Goal: Communication & Community: Answer question/provide support

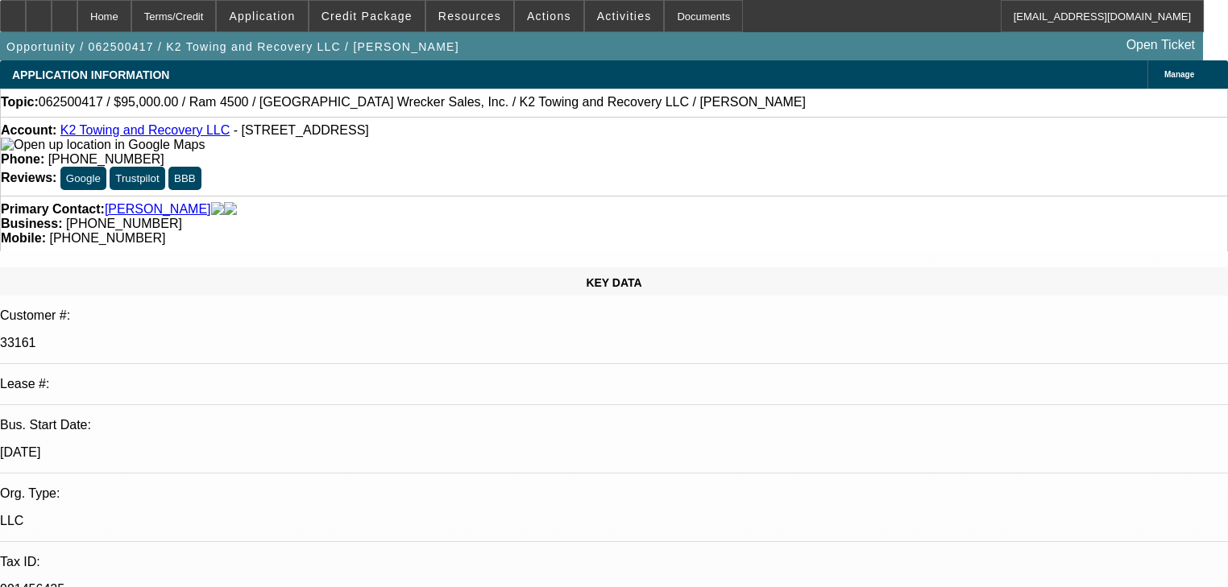
select select "0"
select select "2"
select select "0"
select select "6"
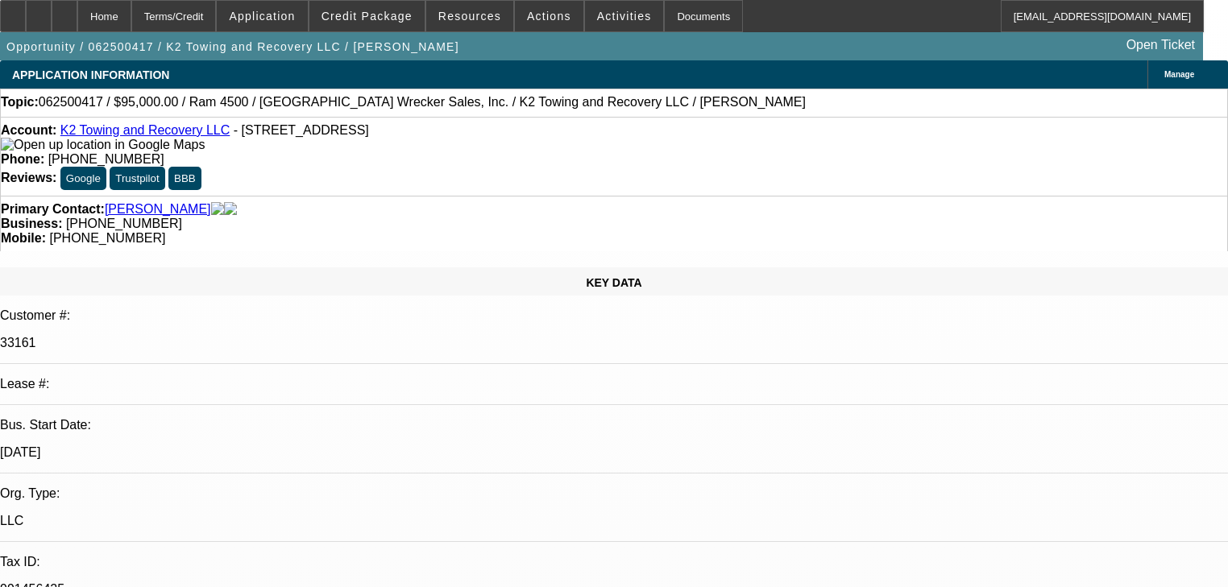
select select "0"
select select "2"
select select "0"
select select "6"
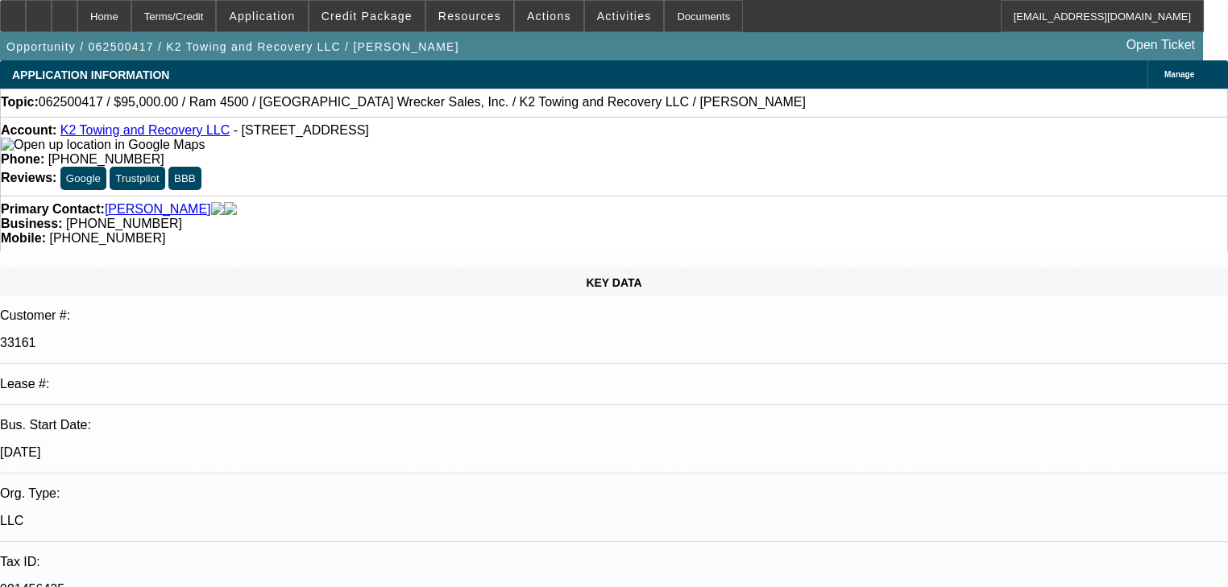
select select "0"
select select "2"
select select "0"
select select "6"
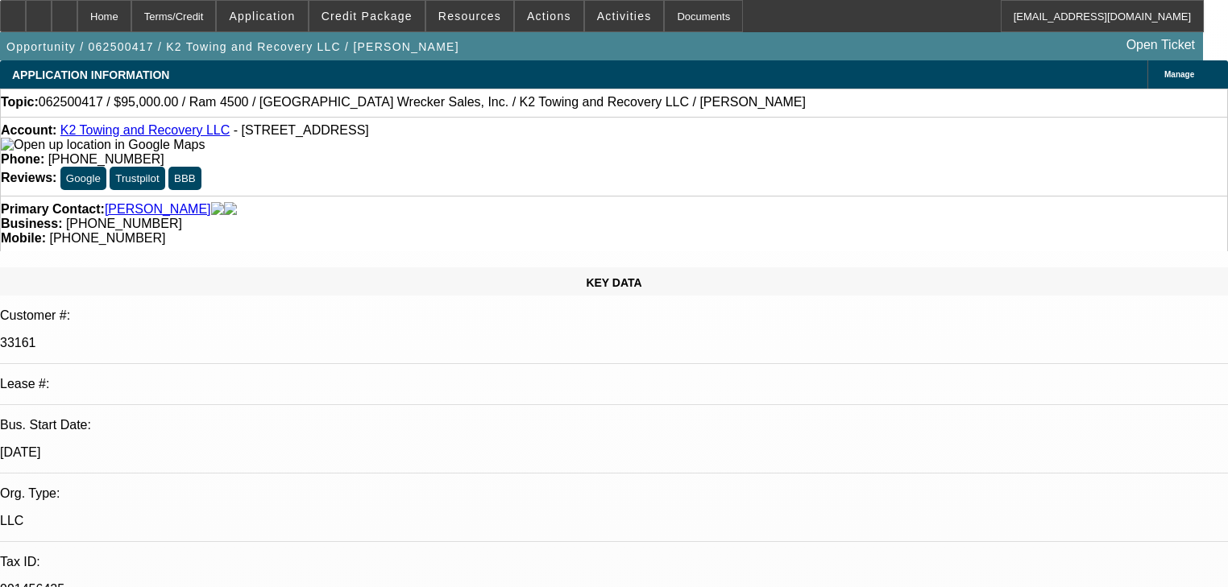
select select "0.1"
select select "2"
select select "0"
select select "6"
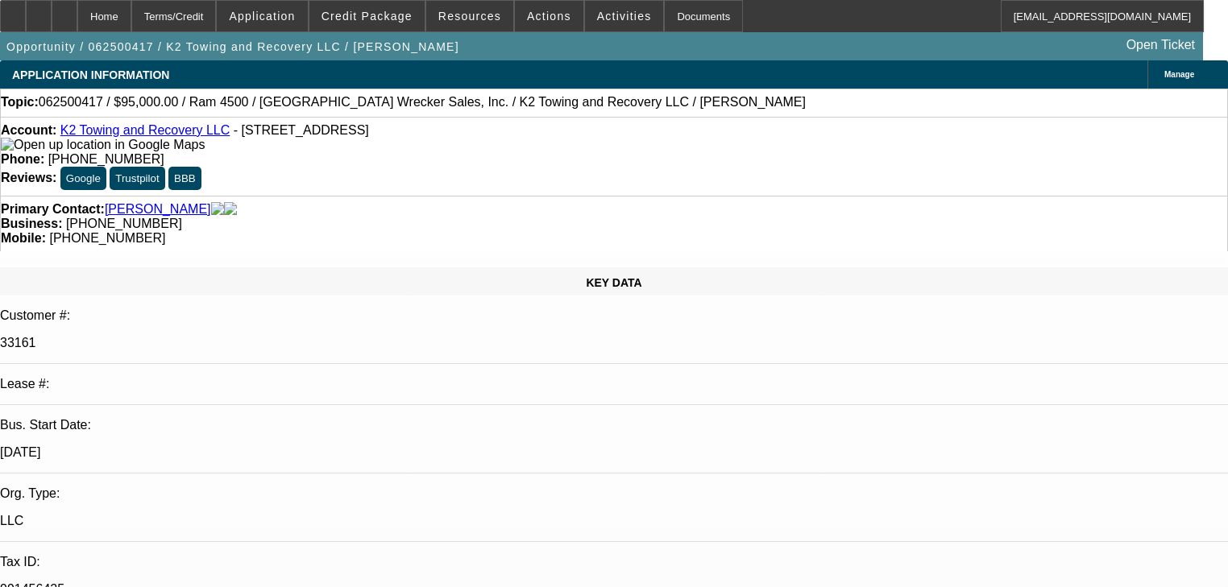
scroll to position [2643, 0]
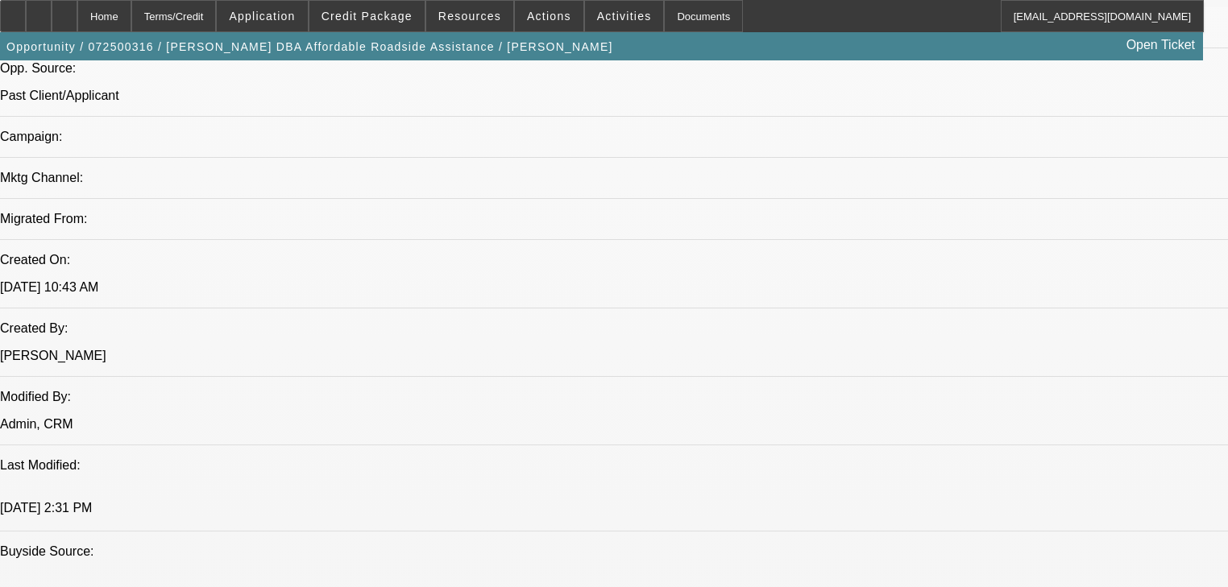
select select "0.15"
select select "2"
select select "0"
select select "0.15"
select select "2"
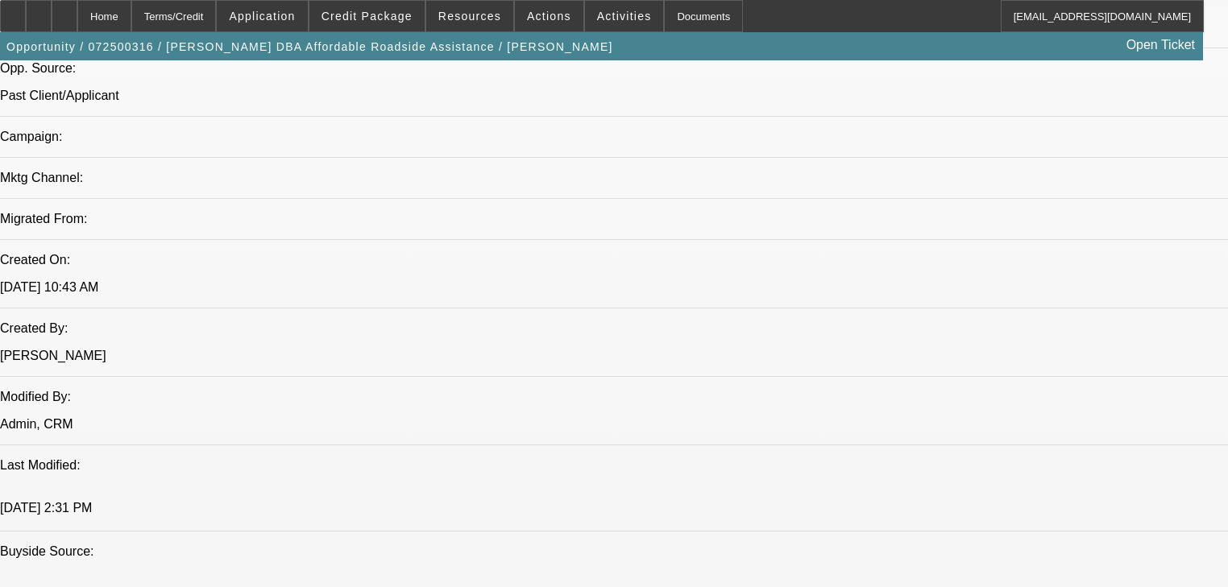
select select "0"
select select "0.15"
select select "2"
select select "0"
select select "0.1"
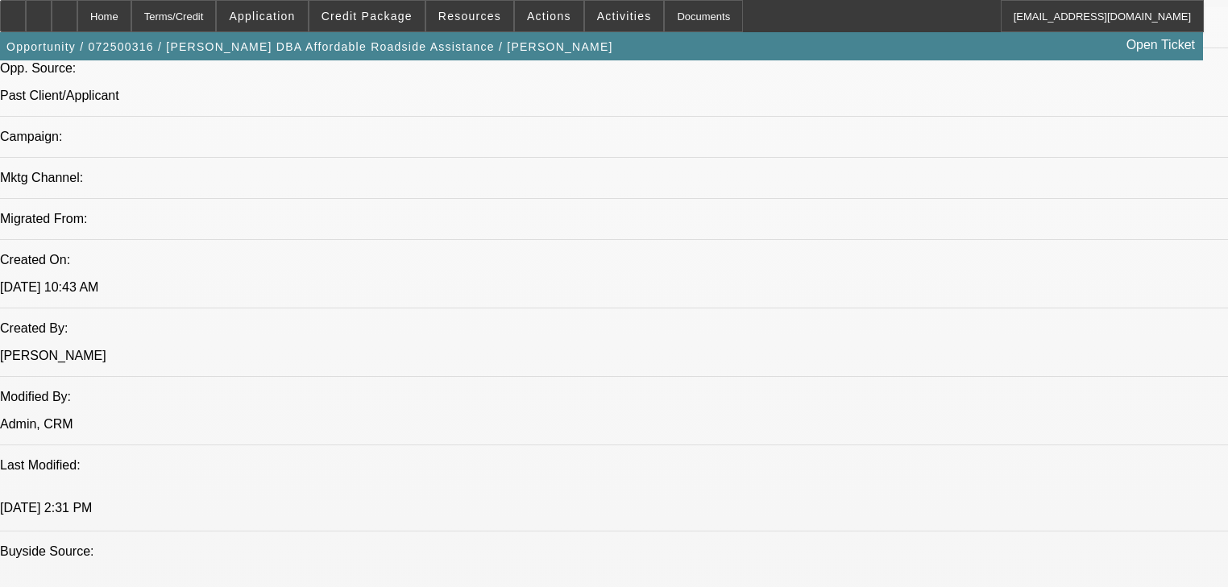
select select "2"
select select "0"
select select "2"
select select "6"
select select "2"
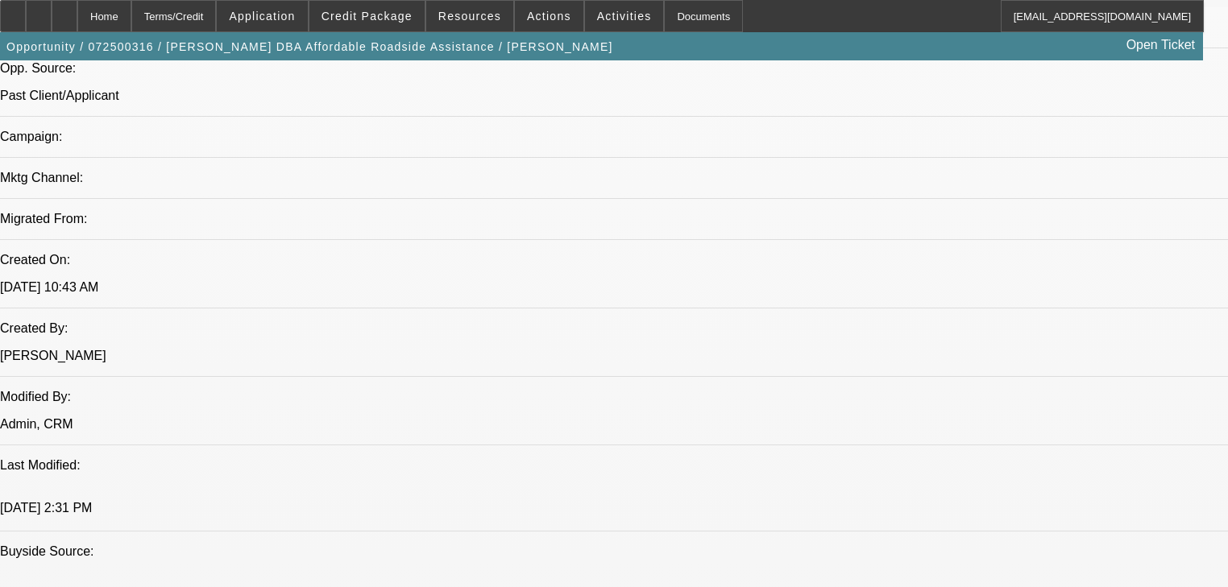
select select "6"
select select "2"
select select "6"
select select "2"
select select "6"
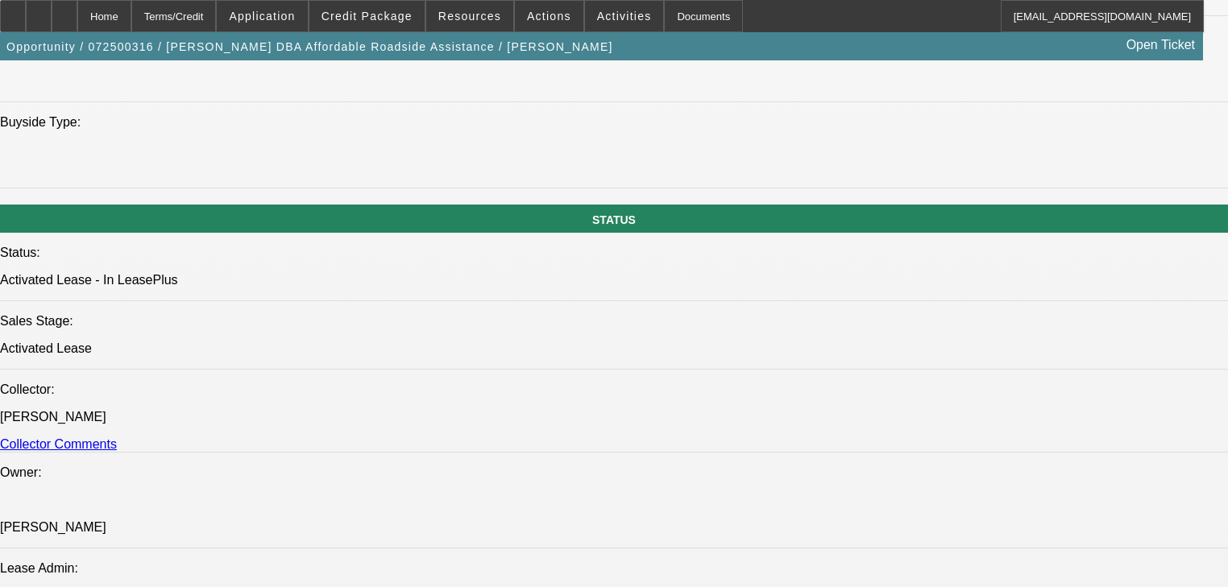
scroll to position [2145, 0]
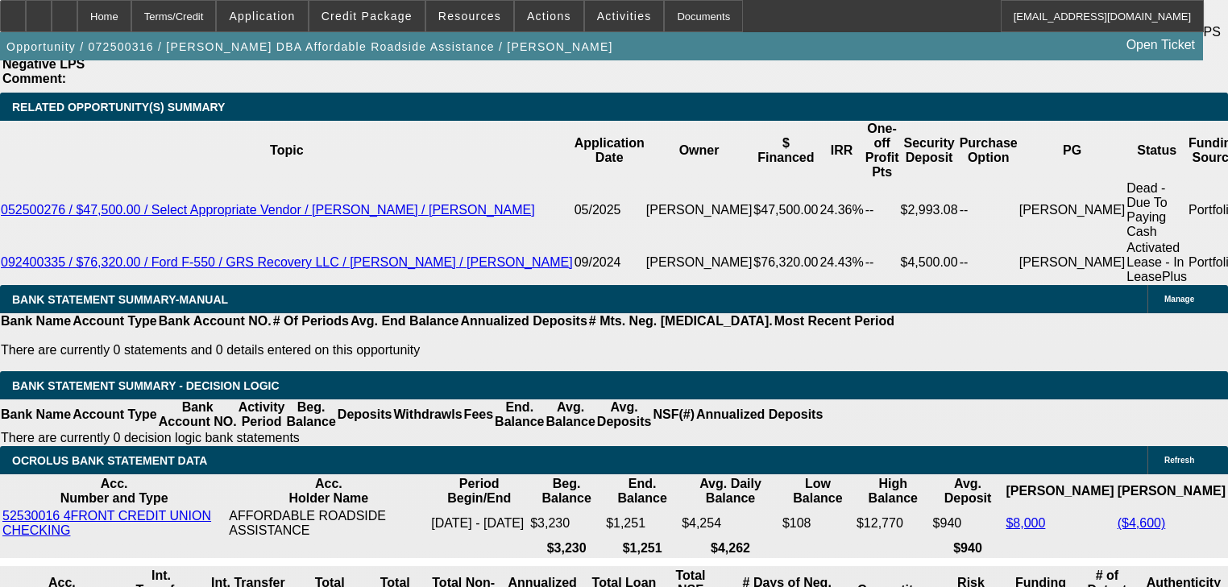
scroll to position [2965, 0]
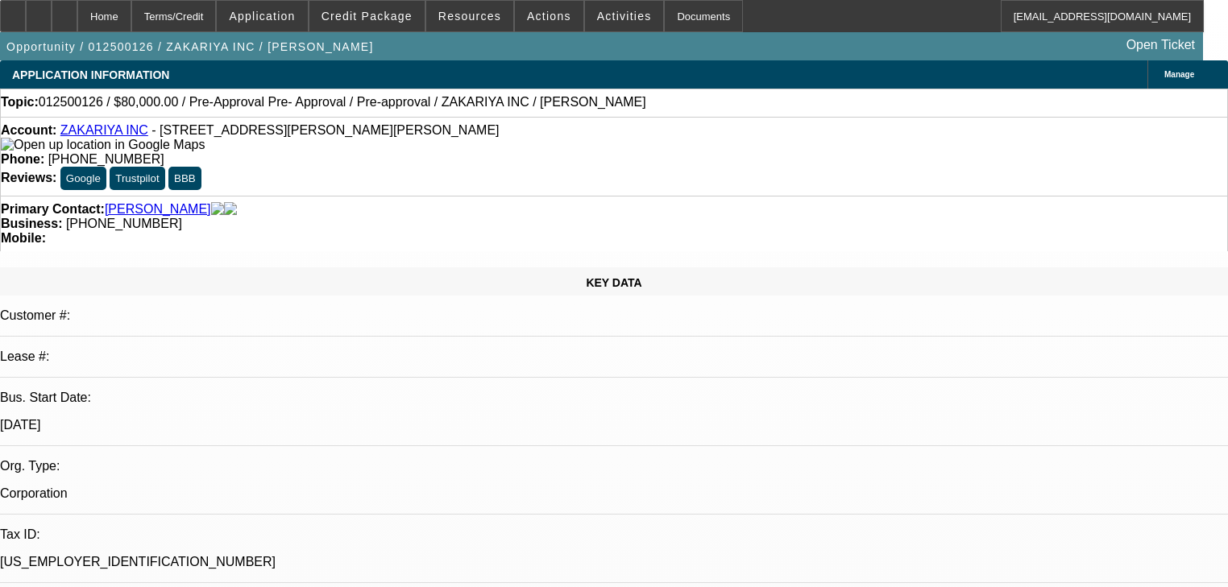
select select "0"
select select "1"
select select "3"
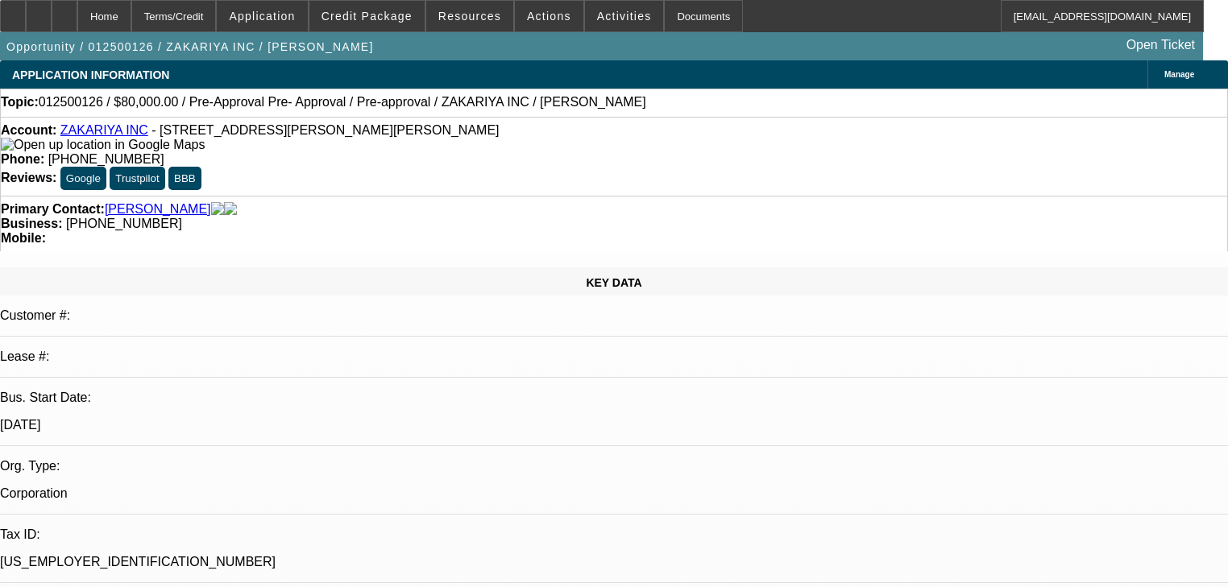
select select "6"
radio input "false"
radio input "true"
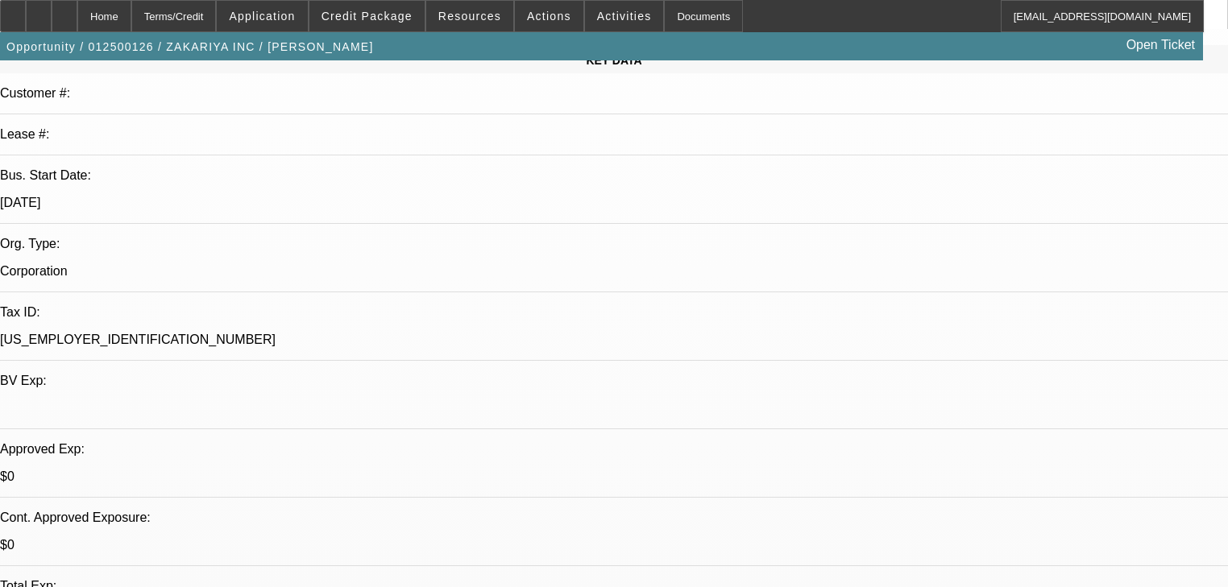
scroll to position [258, 0]
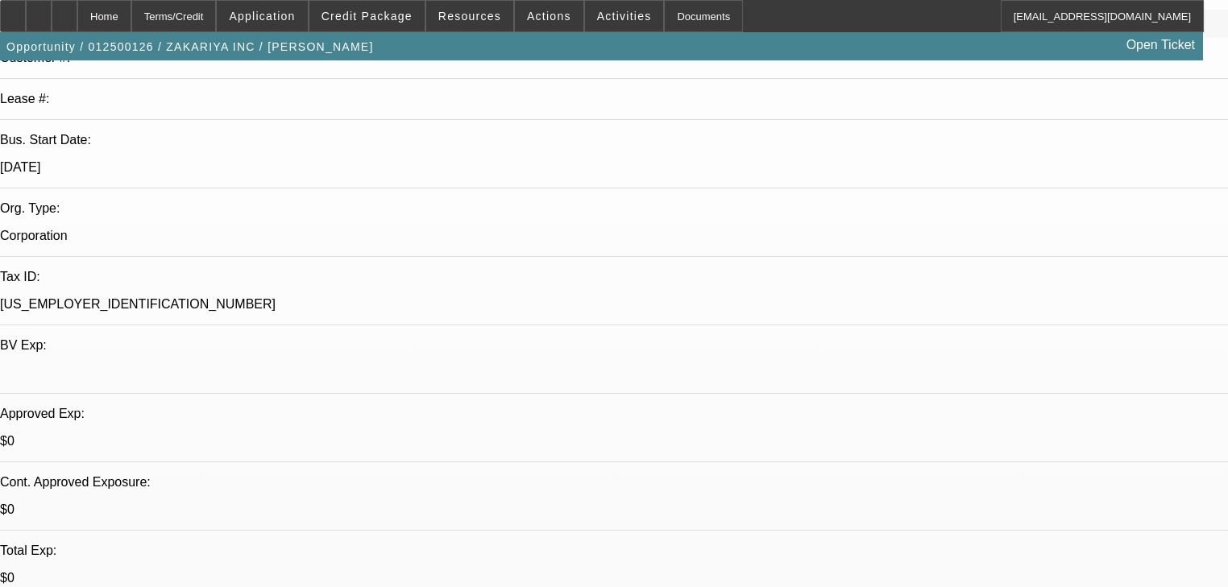
type textarea "I missed his call"
radio input "true"
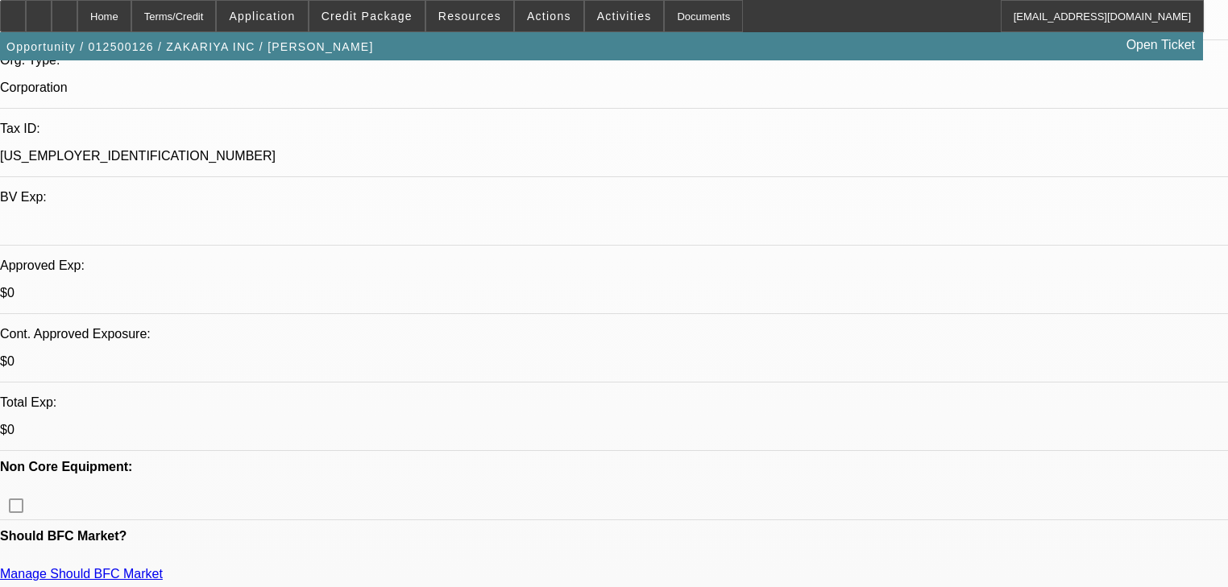
scroll to position [322, 0]
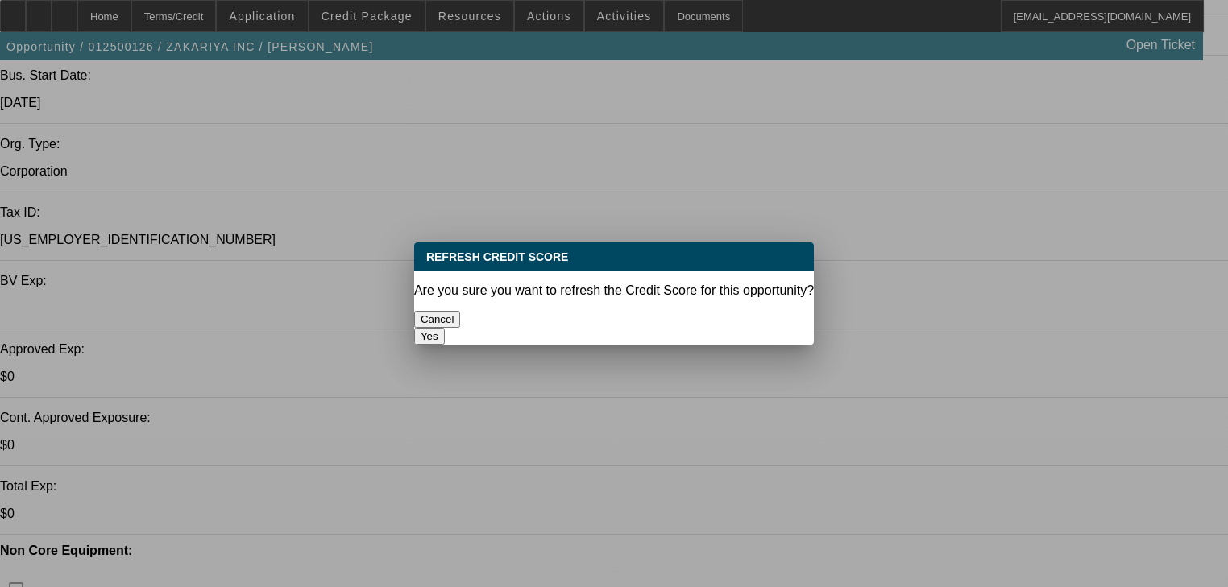
scroll to position [0, 0]
click at [445, 328] on button "Yes" at bounding box center [429, 336] width 31 height 17
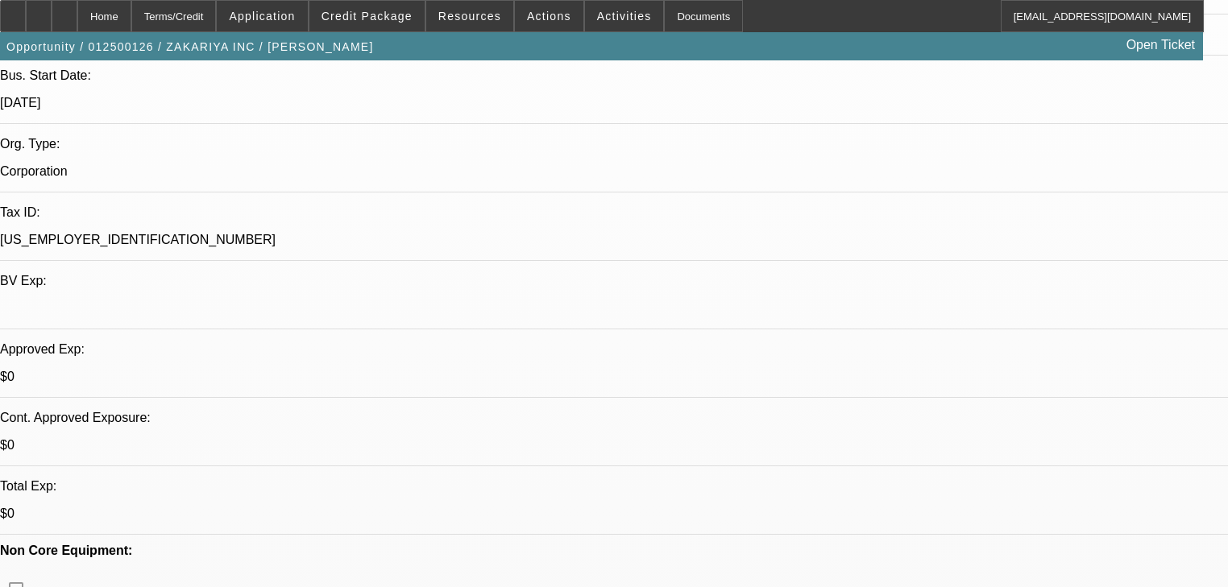
scroll to position [322, 0]
